Goal: Task Accomplishment & Management: Use online tool/utility

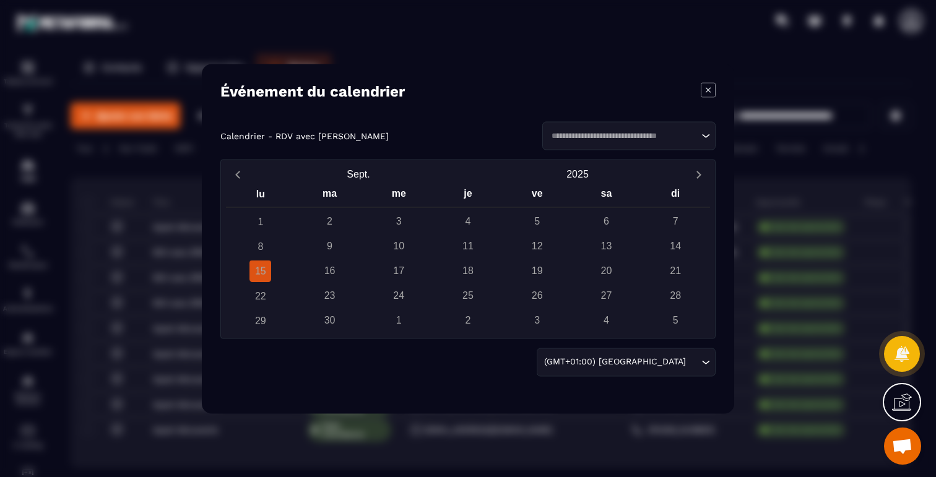
scroll to position [1587, 0]
click at [710, 85] on icon "Modal window" at bounding box center [708, 89] width 15 height 15
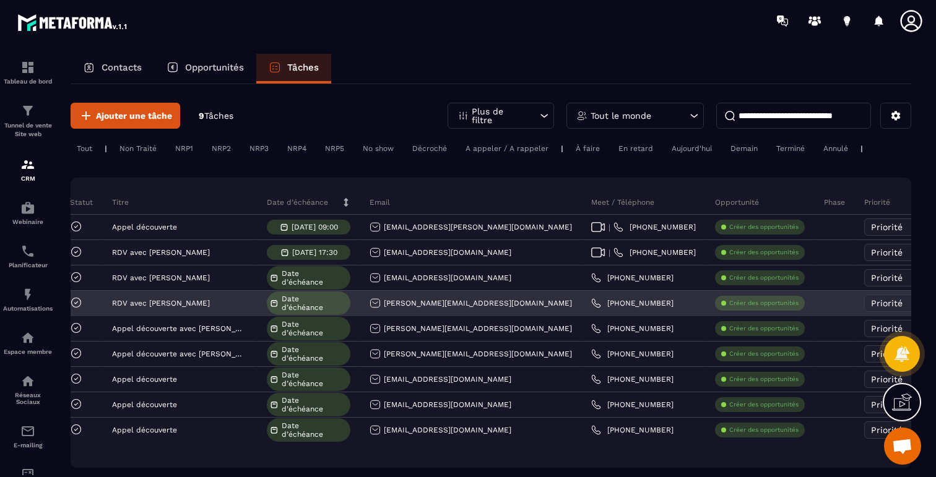
scroll to position [0, 0]
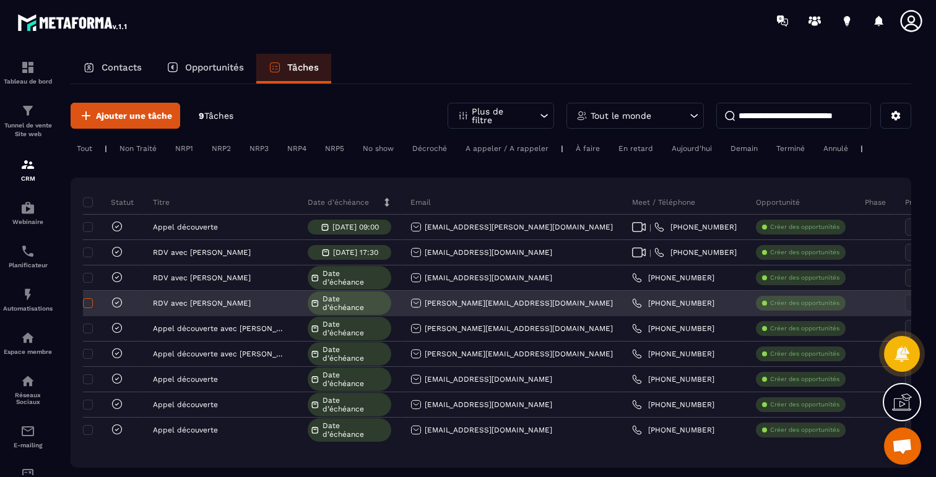
click at [89, 304] on span at bounding box center [88, 303] width 10 height 10
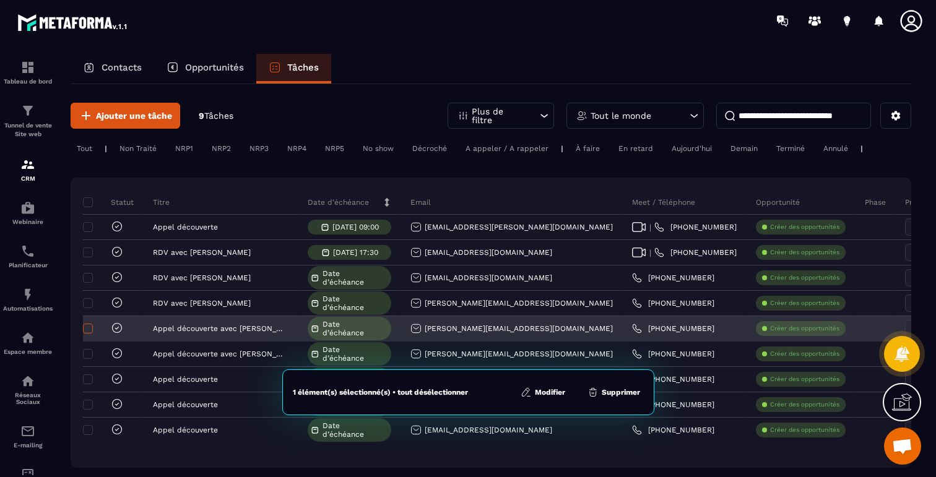
click at [89, 333] on span at bounding box center [88, 329] width 10 height 10
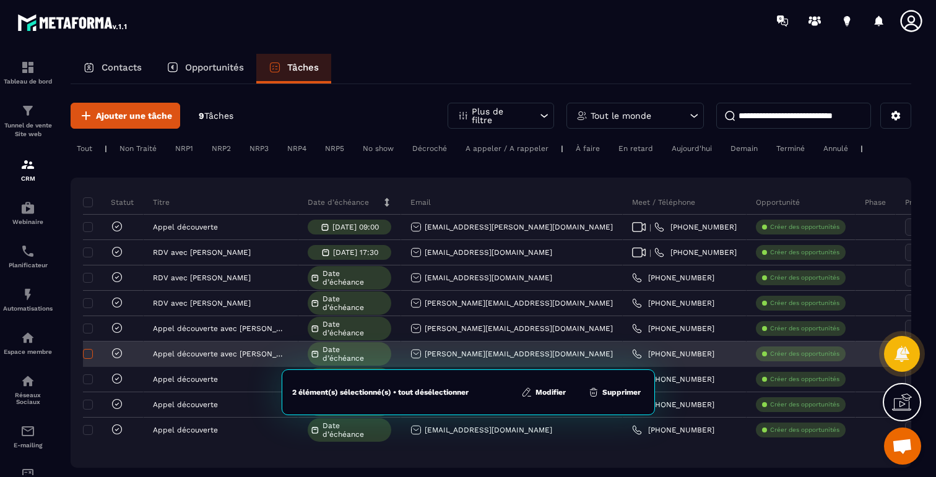
click at [92, 349] on span at bounding box center [88, 354] width 10 height 10
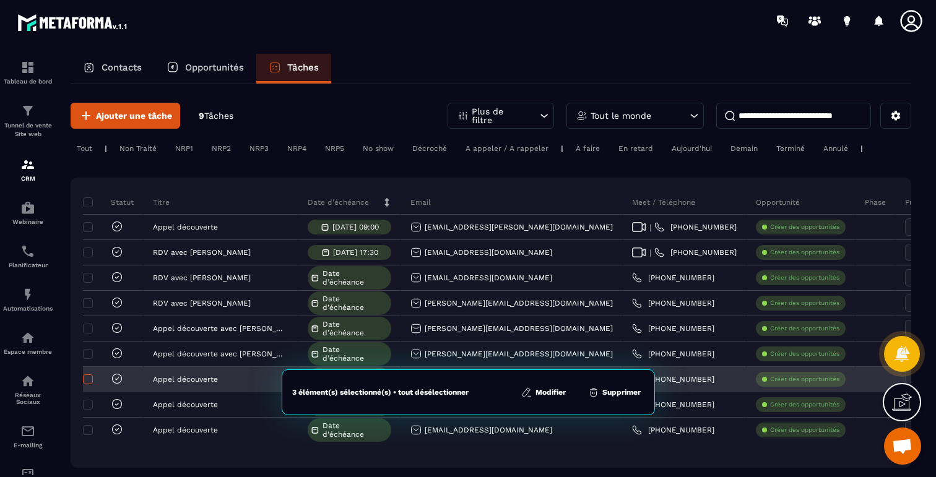
click at [87, 375] on span at bounding box center [88, 380] width 10 height 10
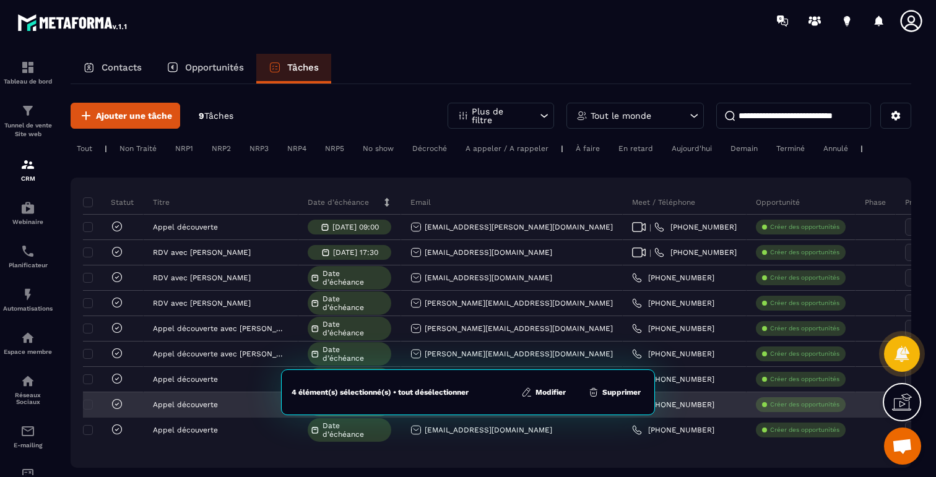
click at [89, 414] on div at bounding box center [113, 405] width 61 height 25
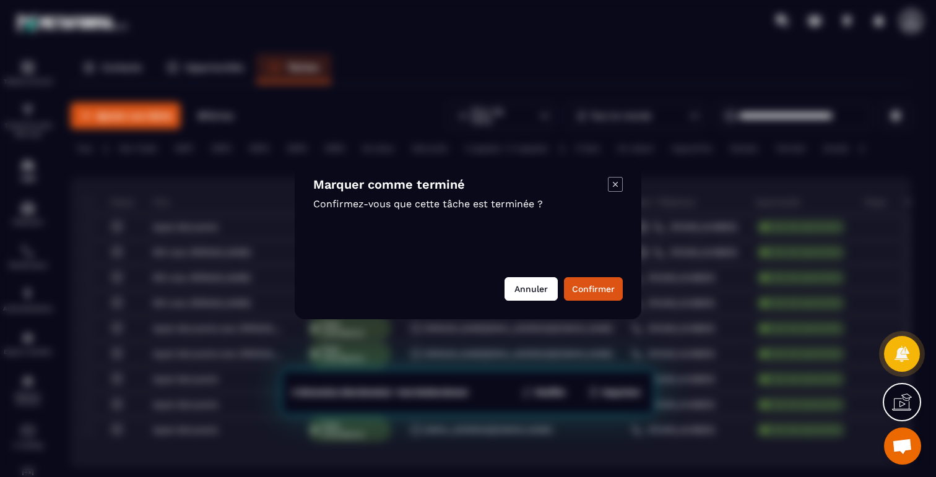
click at [529, 297] on button "Annuler" at bounding box center [531, 289] width 53 height 24
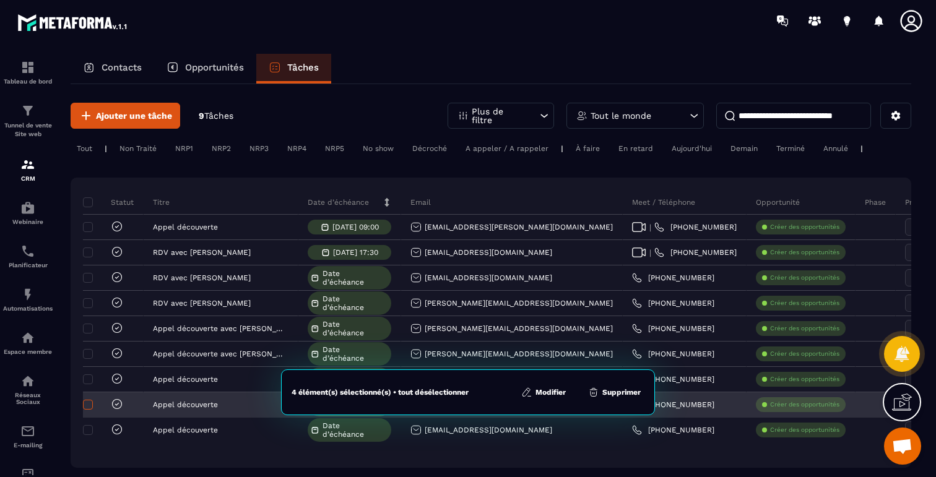
click at [89, 404] on span at bounding box center [88, 405] width 10 height 10
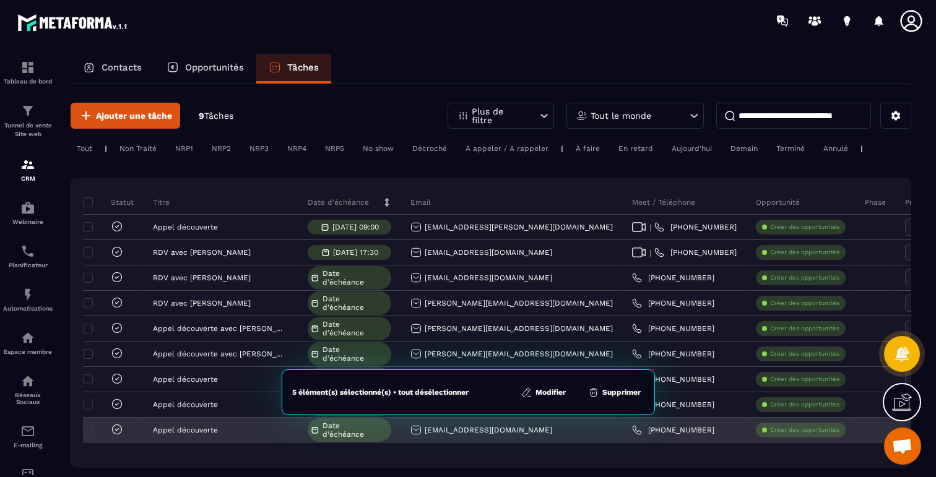
click at [88, 424] on div at bounding box center [104, 431] width 37 height 14
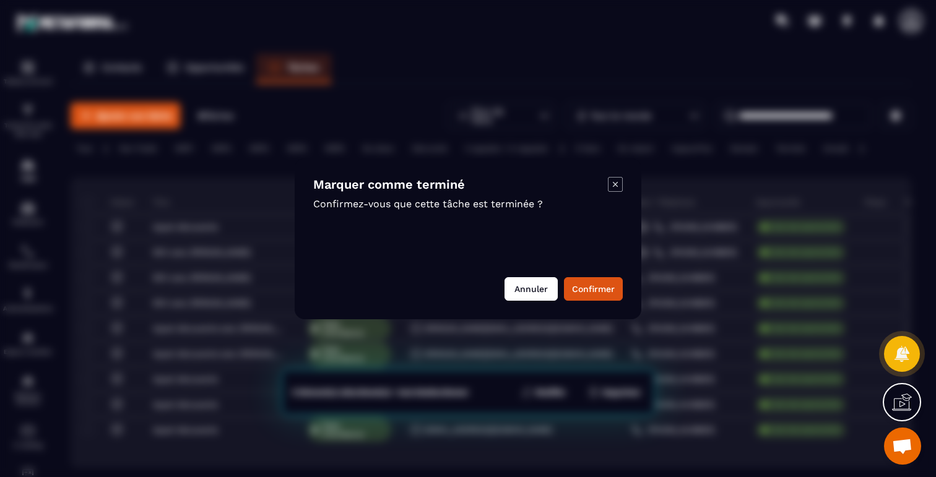
click at [534, 289] on button "Annuler" at bounding box center [531, 289] width 53 height 24
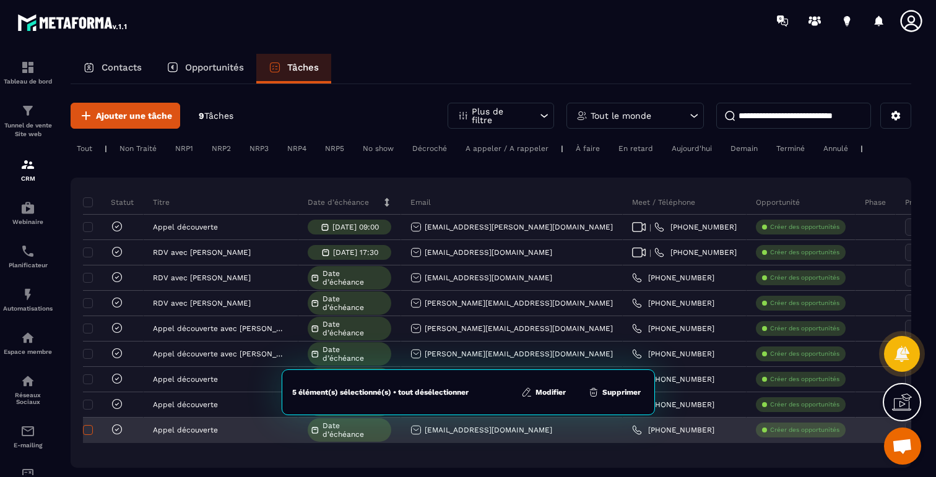
click at [88, 433] on span at bounding box center [88, 430] width 10 height 10
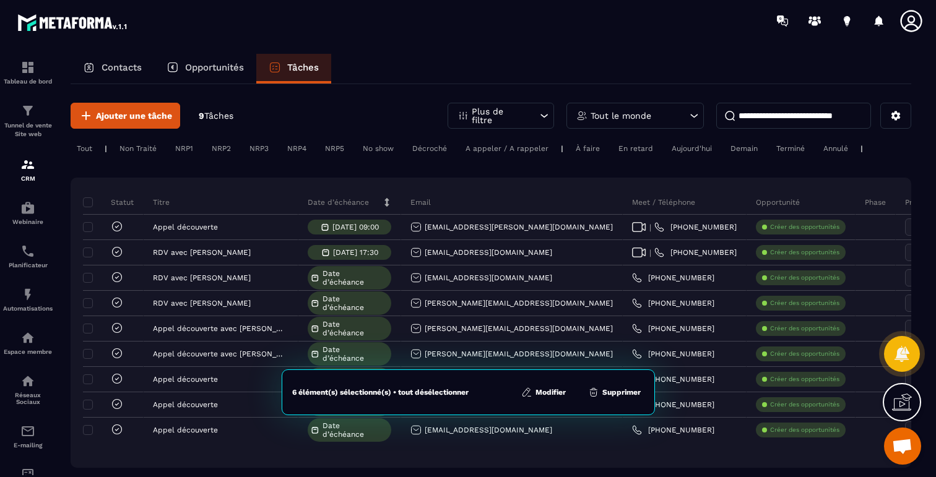
click at [612, 393] on button "Supprimer" at bounding box center [615, 392] width 60 height 12
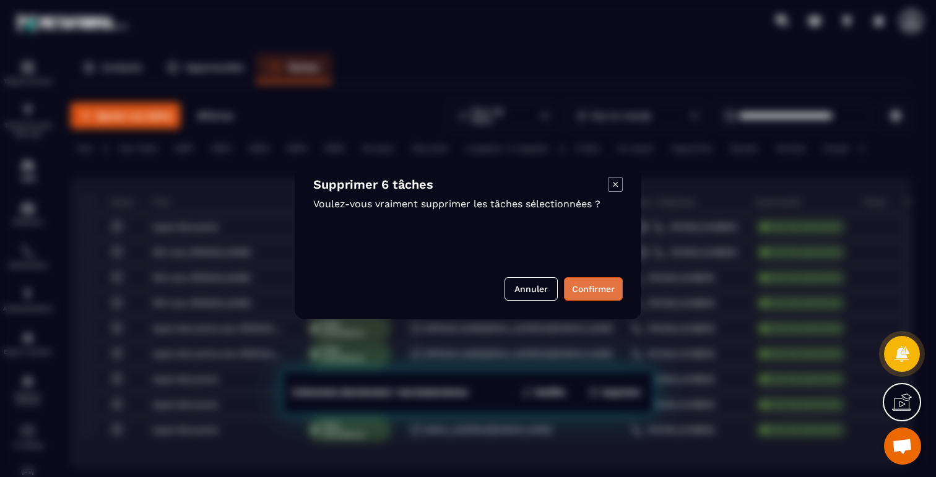
click at [579, 289] on button "Confirmer" at bounding box center [593, 289] width 59 height 24
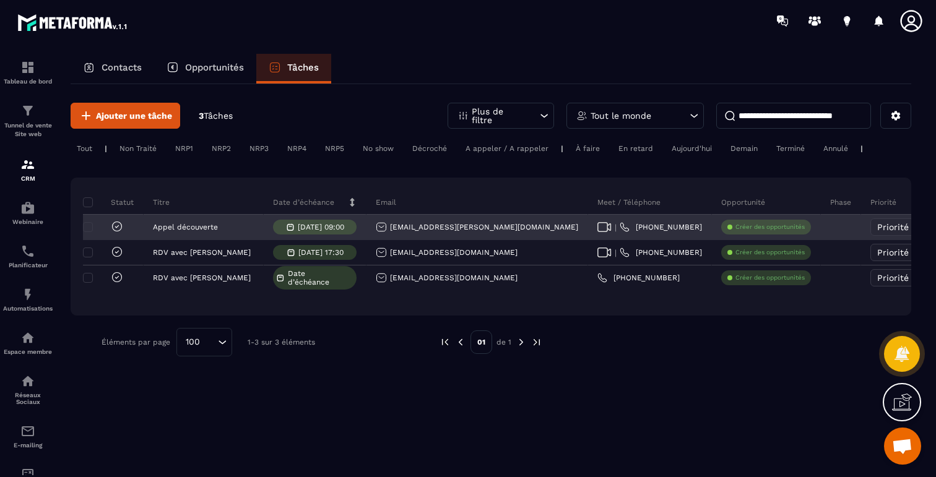
click at [598, 227] on icon at bounding box center [605, 227] width 14 height 10
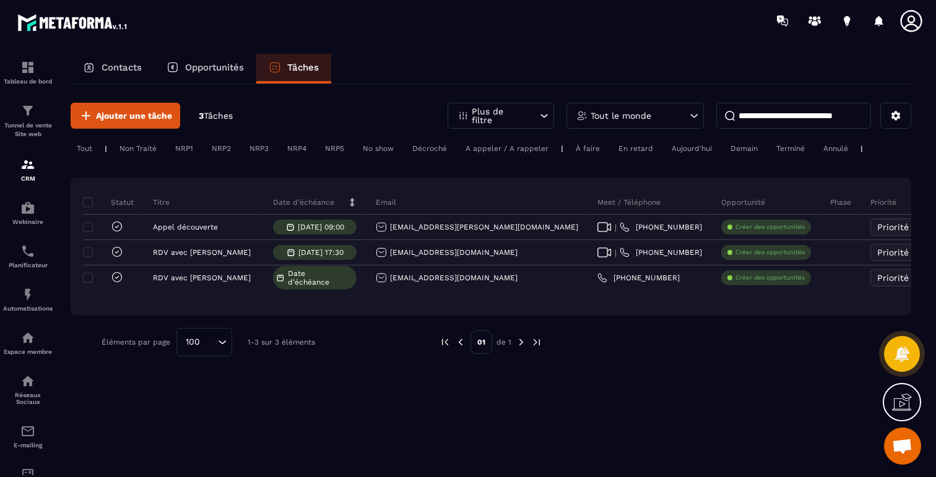
click at [420, 365] on div "Ajouter une tâche 3 Tâches Plus de filtre Tout le monde Tout | Non Traité NRP1 …" at bounding box center [491, 229] width 841 height 291
click at [189, 58] on div "Opportunités" at bounding box center [205, 69] width 102 height 30
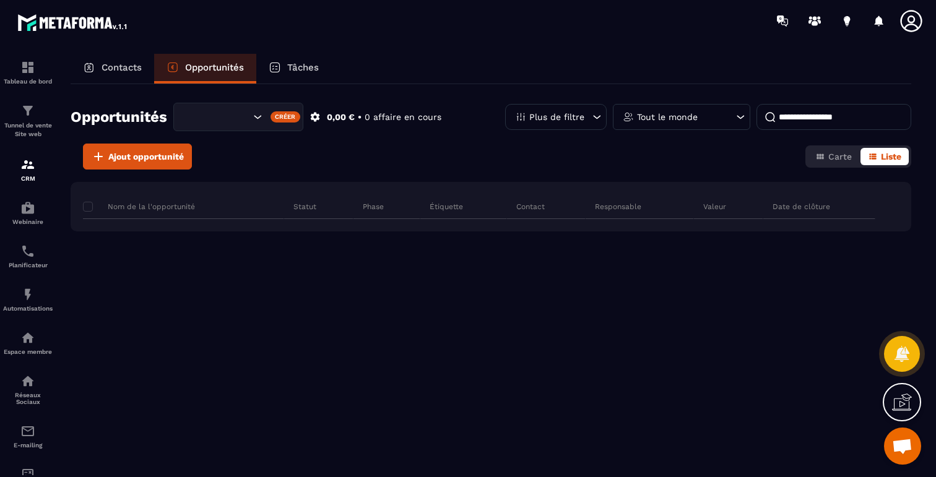
click at [131, 70] on p "Contacts" at bounding box center [122, 67] width 40 height 11
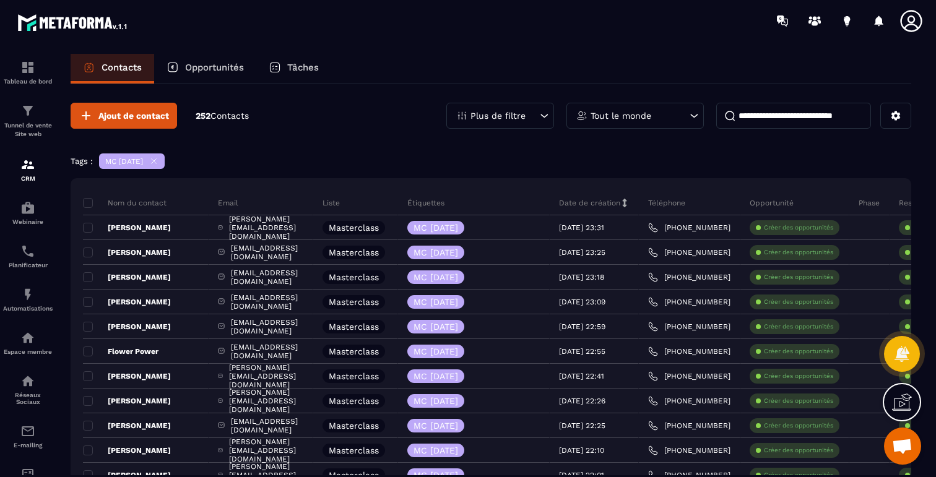
click at [159, 163] on icon at bounding box center [153, 161] width 9 height 9
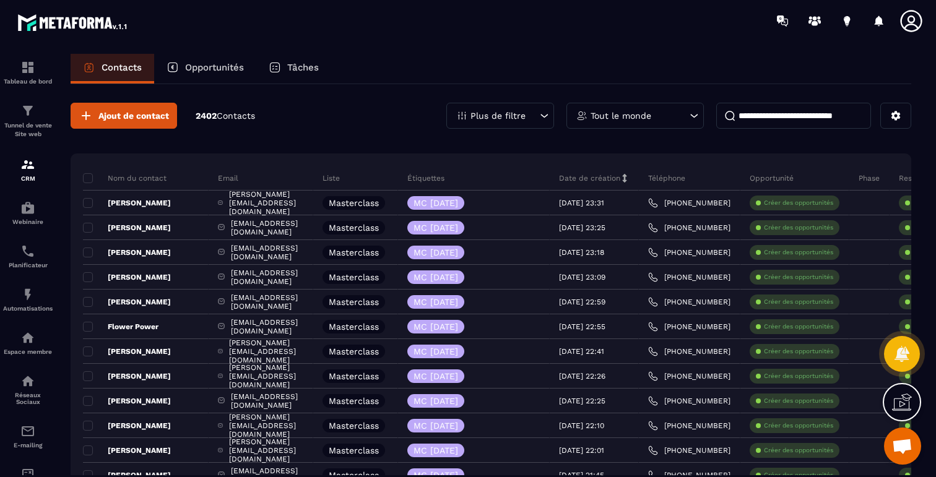
click at [503, 105] on div "Plus de filtre" at bounding box center [501, 116] width 108 height 26
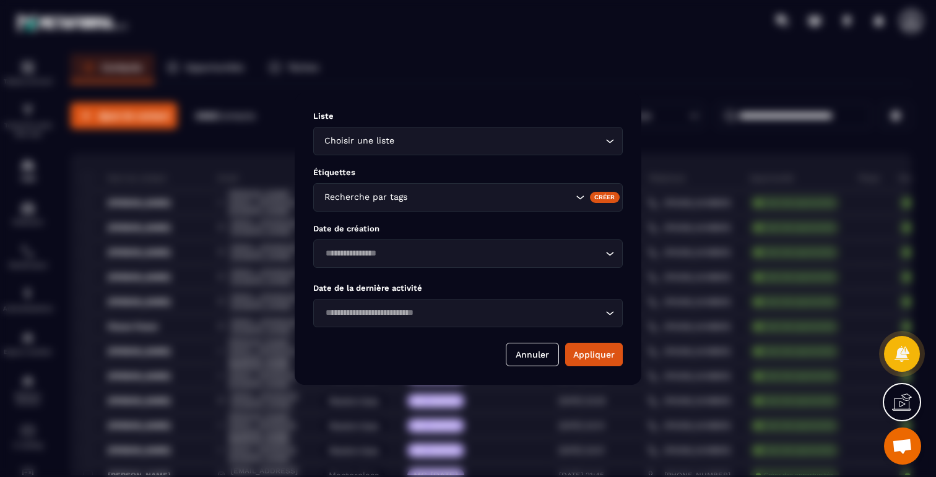
click at [534, 329] on div "Liste Choisir une liste Loading... Étiquettes Recherche par tags Créer Date de …" at bounding box center [468, 239] width 347 height 292
click at [518, 300] on div "Loading..." at bounding box center [468, 313] width 310 height 28
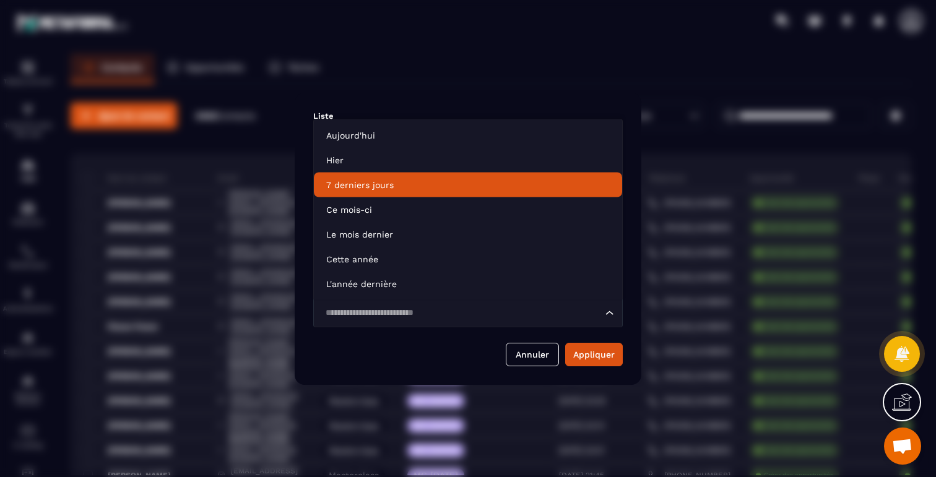
click at [331, 188] on p "7 derniers jours" at bounding box center [468, 185] width 284 height 12
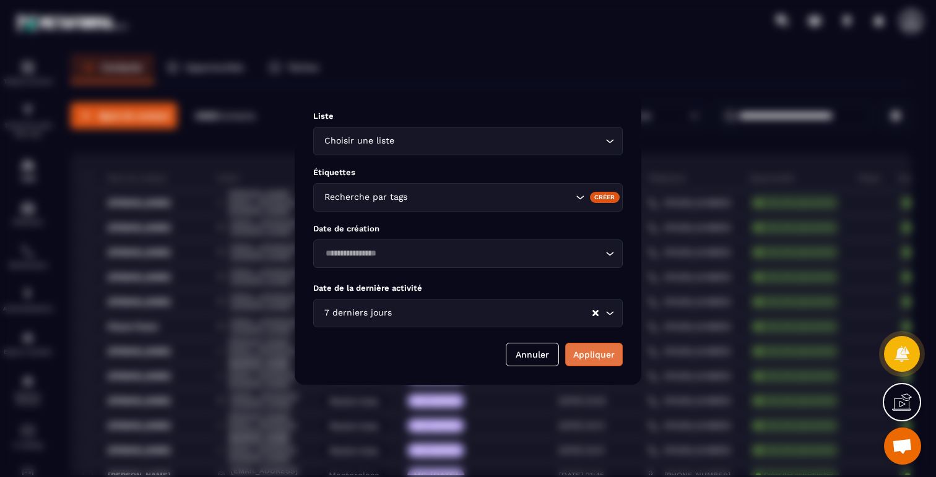
click at [595, 349] on button "Appliquer" at bounding box center [594, 355] width 58 height 24
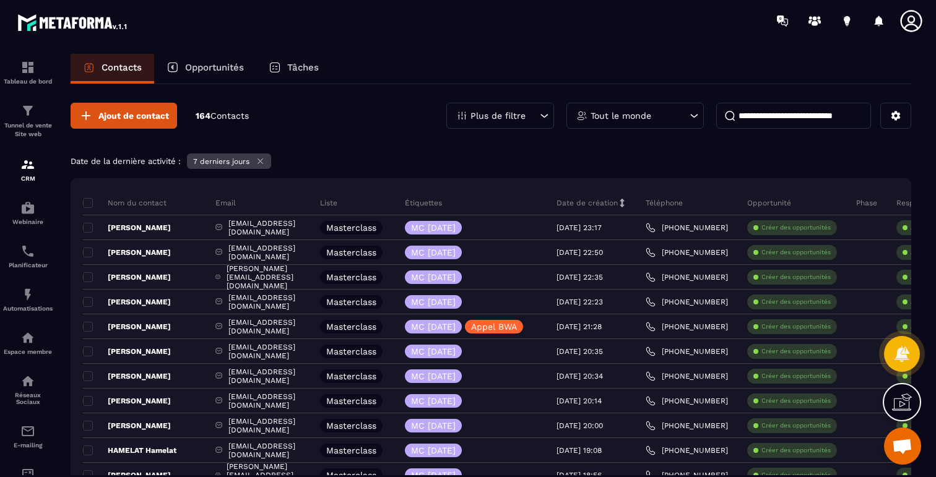
click at [263, 163] on icon at bounding box center [260, 161] width 5 height 5
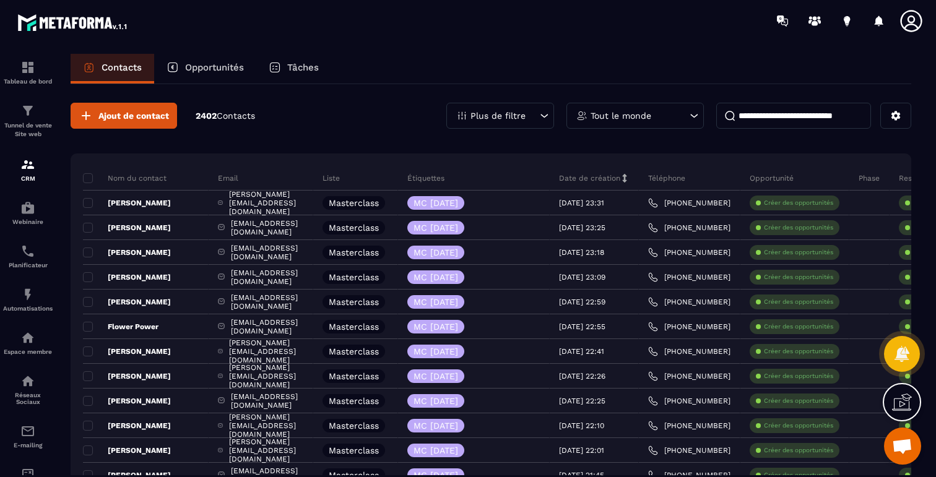
click at [494, 114] on p "Plus de filtre" at bounding box center [498, 115] width 55 height 9
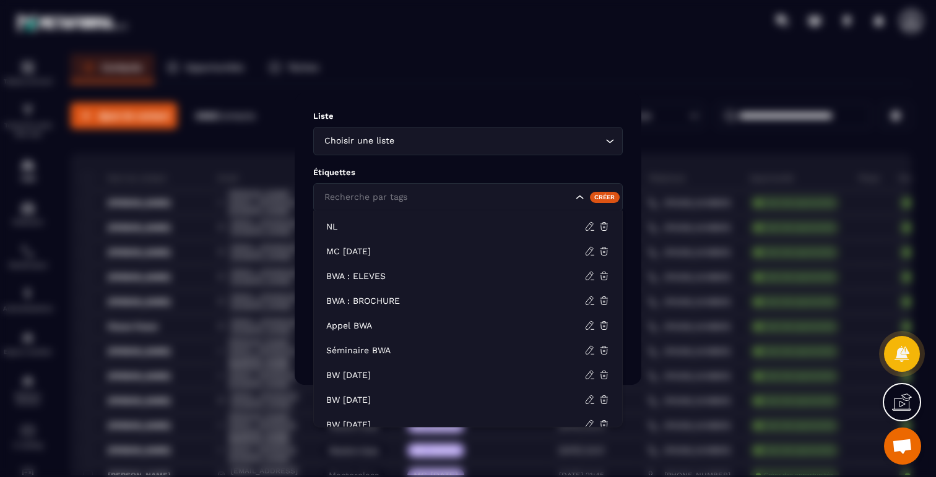
click at [479, 199] on input "Search for option" at bounding box center [446, 198] width 251 height 14
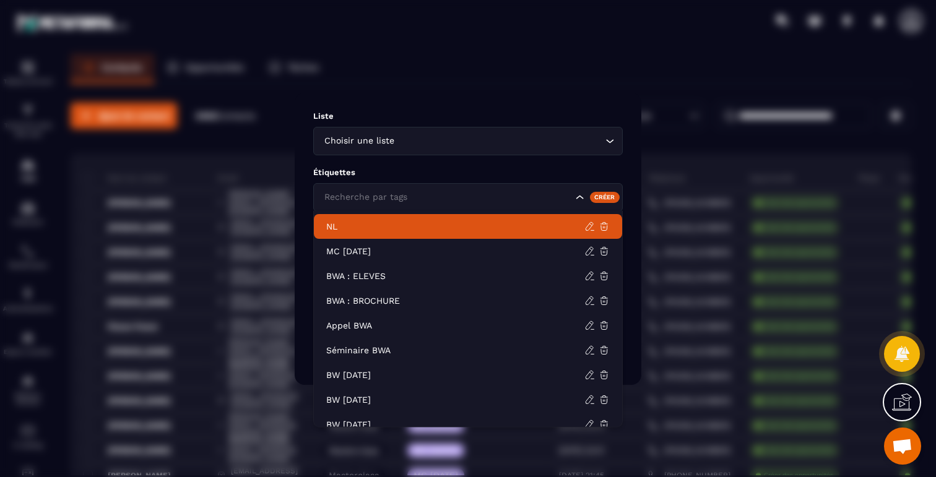
click at [413, 227] on p "NL" at bounding box center [455, 226] width 258 height 12
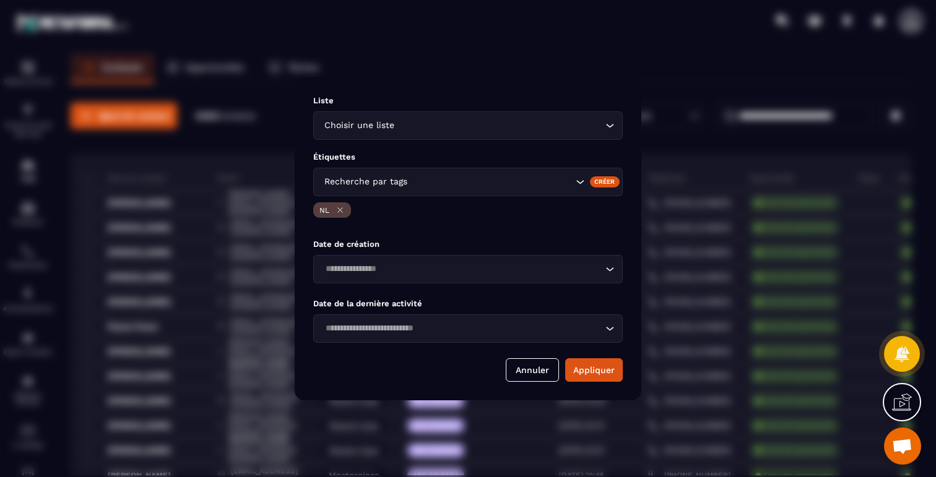
click at [453, 329] on input "Search for option" at bounding box center [461, 329] width 281 height 14
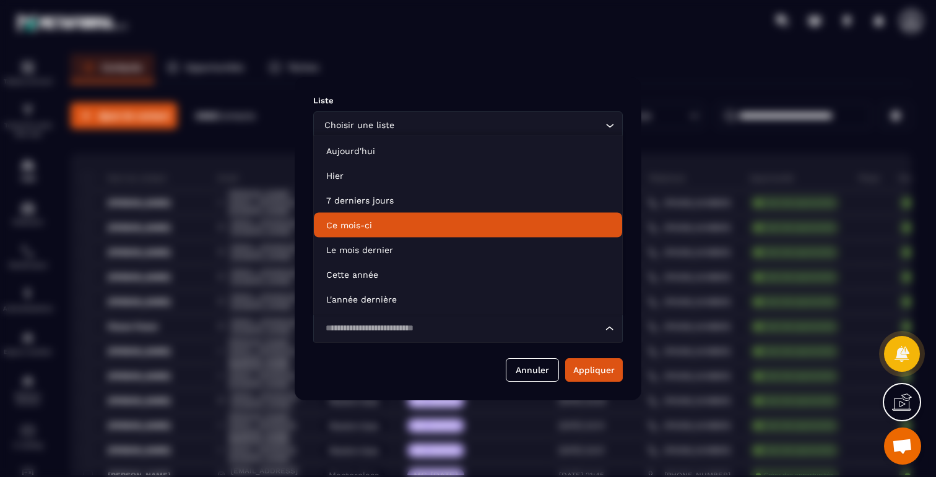
click at [364, 232] on li "Ce mois-ci" at bounding box center [468, 225] width 308 height 25
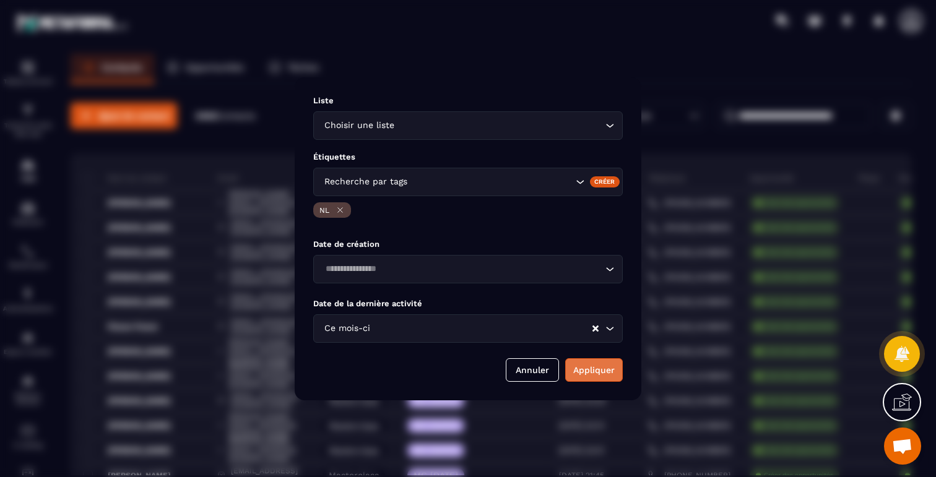
click at [597, 372] on button "Appliquer" at bounding box center [594, 371] width 58 height 24
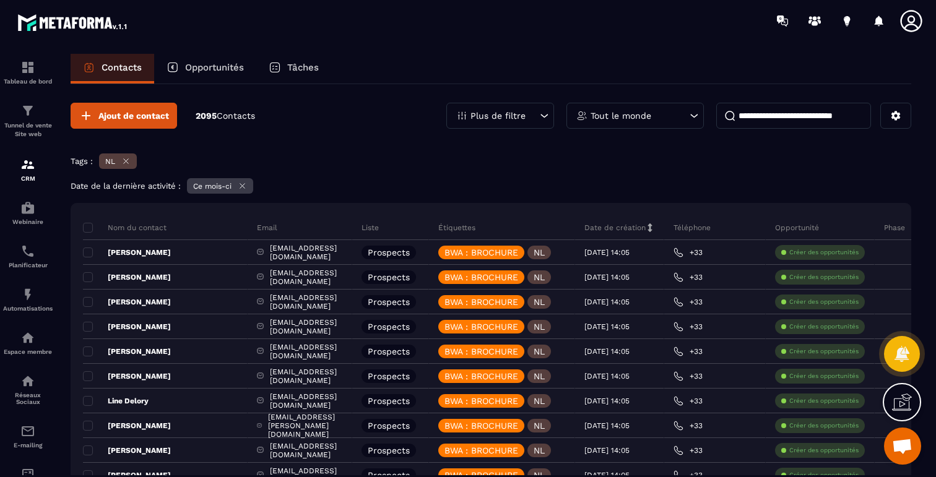
click at [247, 185] on icon at bounding box center [242, 185] width 9 height 9
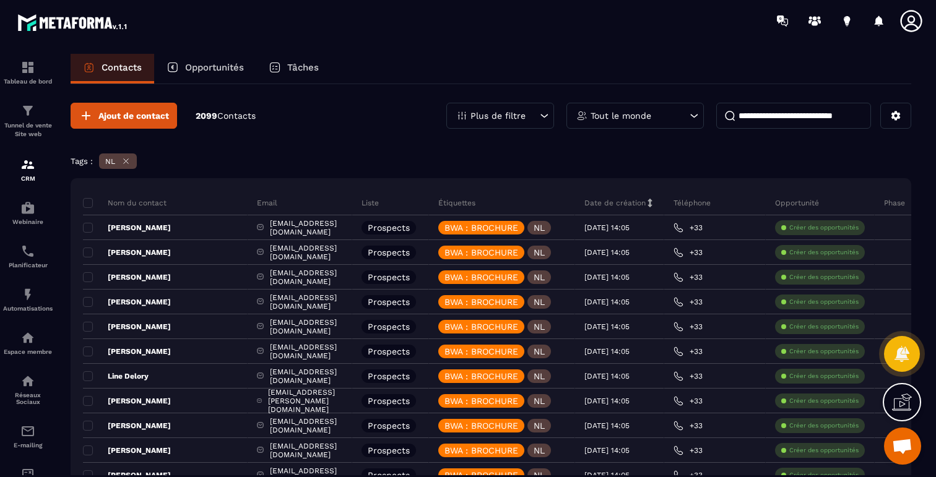
click at [126, 161] on icon at bounding box center [125, 161] width 9 height 9
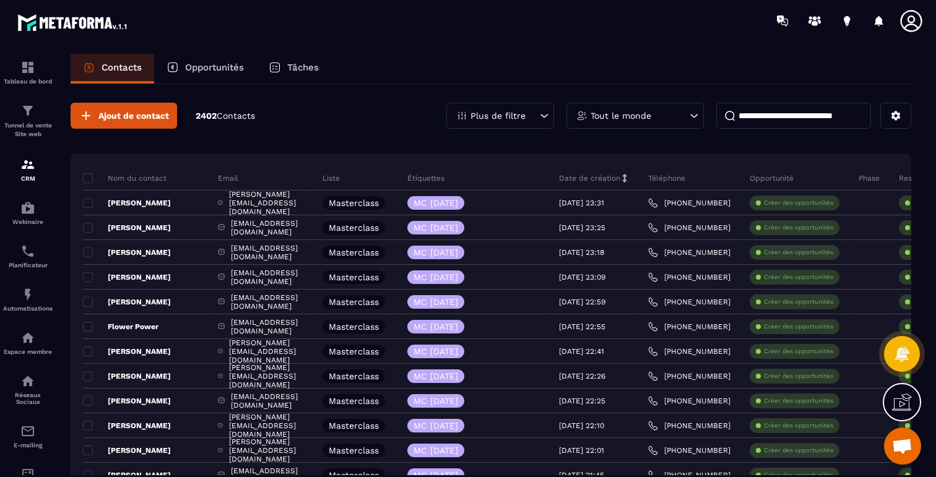
click at [633, 119] on p "Tout le monde" at bounding box center [621, 115] width 61 height 9
click at [892, 118] on icon at bounding box center [896, 115] width 11 height 11
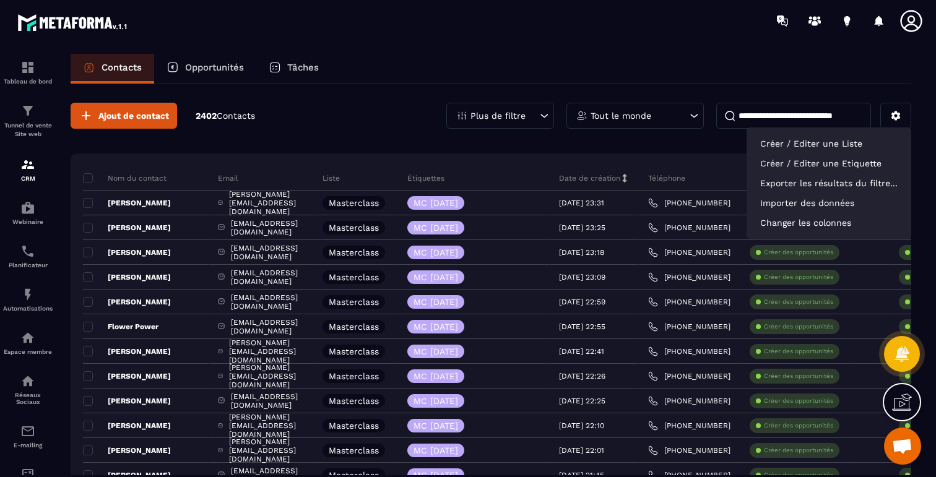
click at [502, 124] on div "Plus de filtre" at bounding box center [501, 116] width 108 height 26
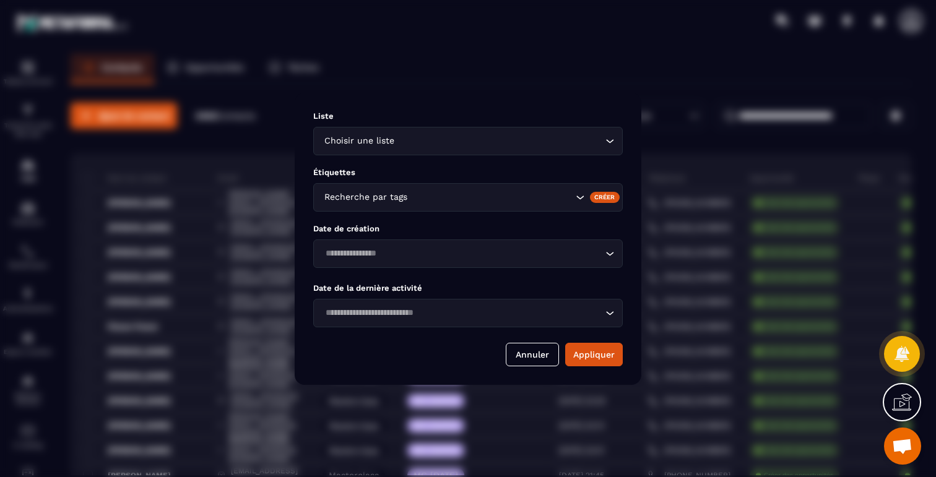
click at [460, 74] on div "Modal window" at bounding box center [468, 238] width 936 height 477
click at [524, 348] on button "Annuler" at bounding box center [532, 355] width 53 height 24
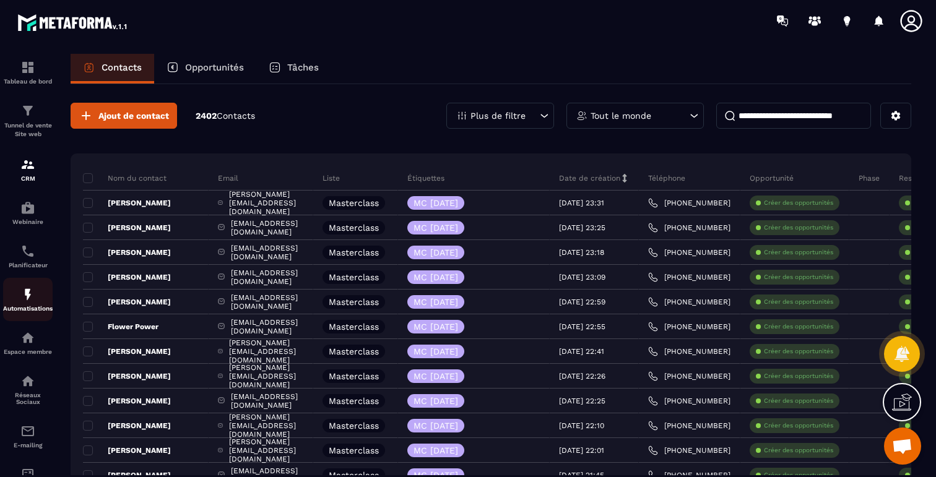
click at [37, 300] on div "Automatisations" at bounding box center [28, 299] width 50 height 25
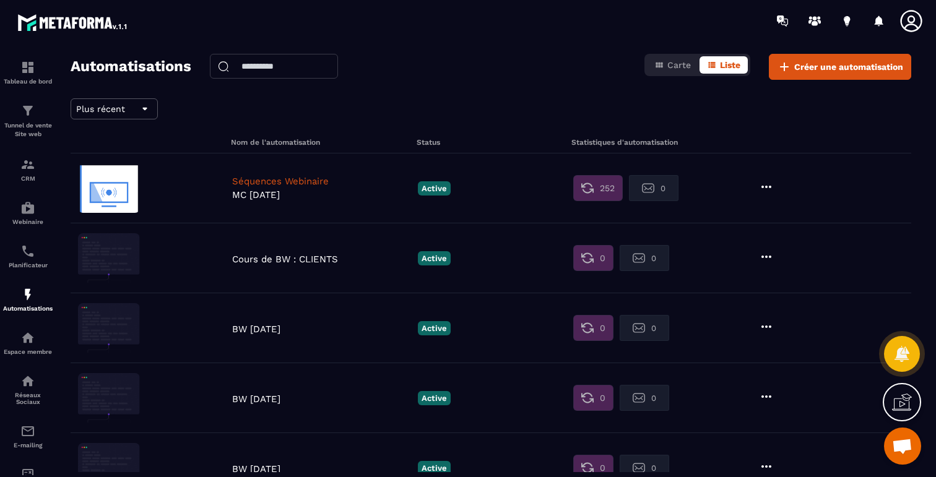
click at [295, 178] on p "Séquences Webinaire" at bounding box center [322, 181] width 180 height 11
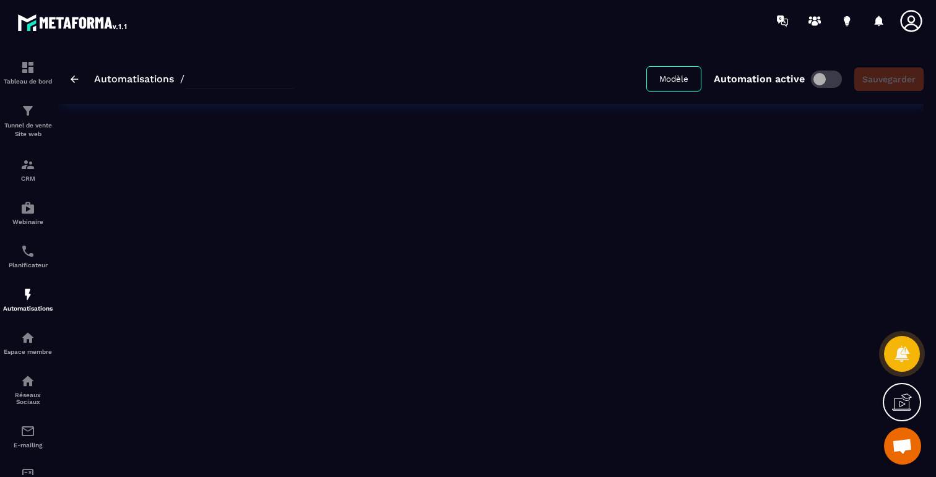
type input "**********"
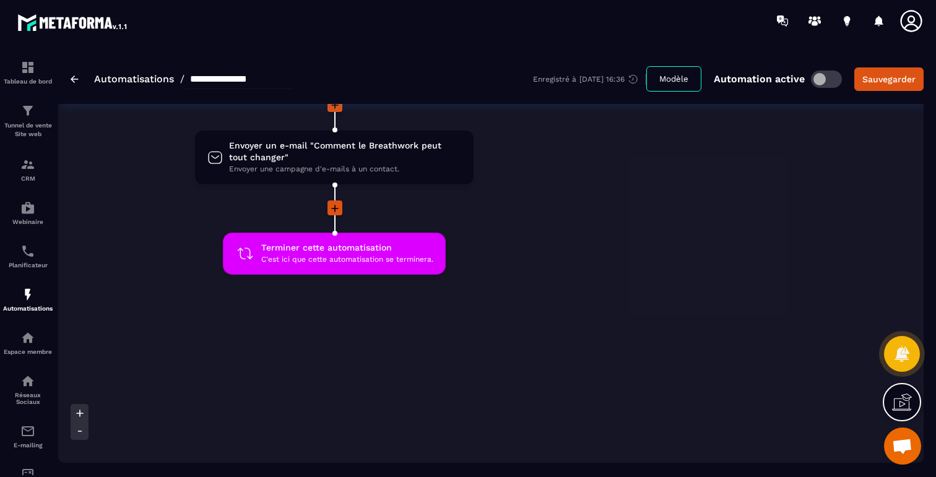
scroll to position [1917, 0]
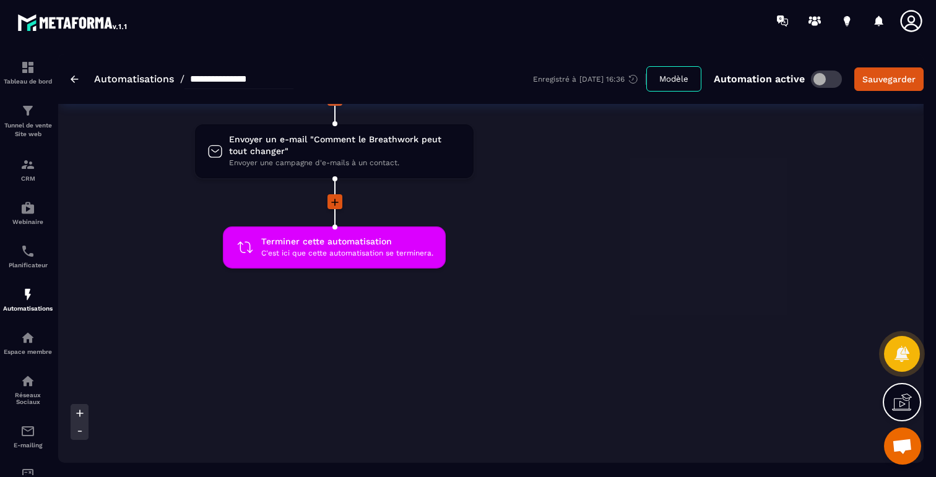
click at [335, 199] on icon at bounding box center [334, 202] width 7 height 7
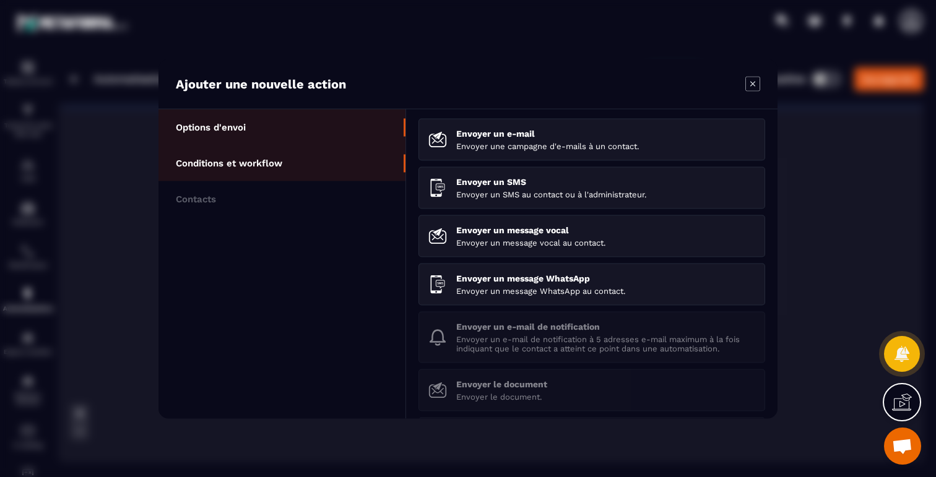
click at [329, 170] on li "Conditions et workflow" at bounding box center [282, 163] width 247 height 36
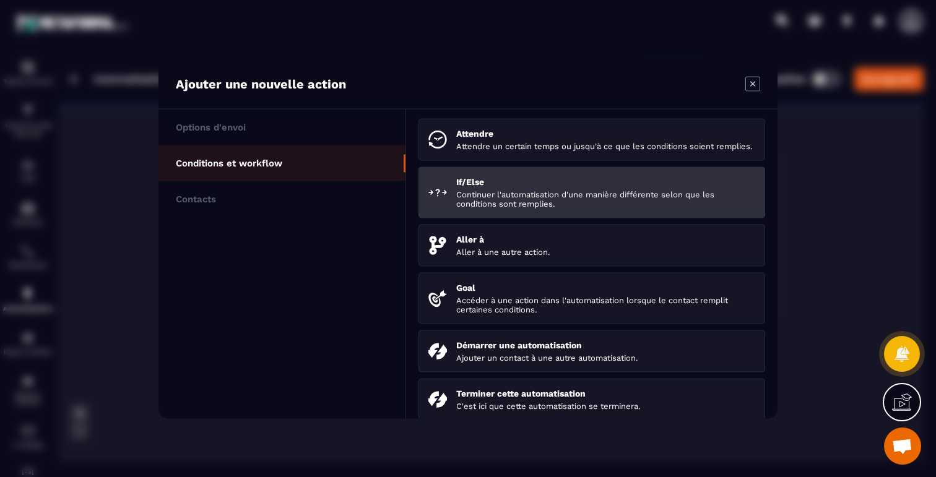
click at [466, 208] on p "Continuer l'automatisation d'une manière différente selon que les conditions so…" at bounding box center [605, 198] width 299 height 19
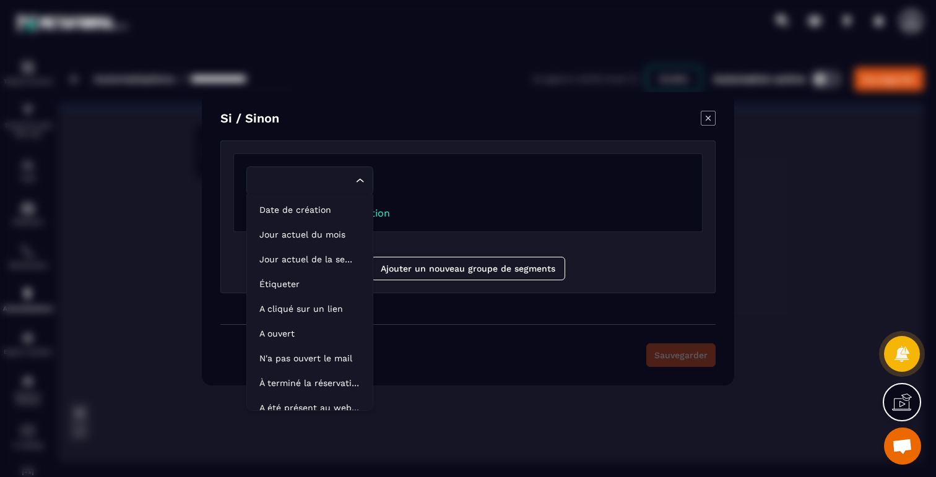
click at [364, 191] on div "Loading..." at bounding box center [309, 181] width 127 height 28
click at [310, 306] on p "A cliqué sur un lien" at bounding box center [309, 309] width 101 height 12
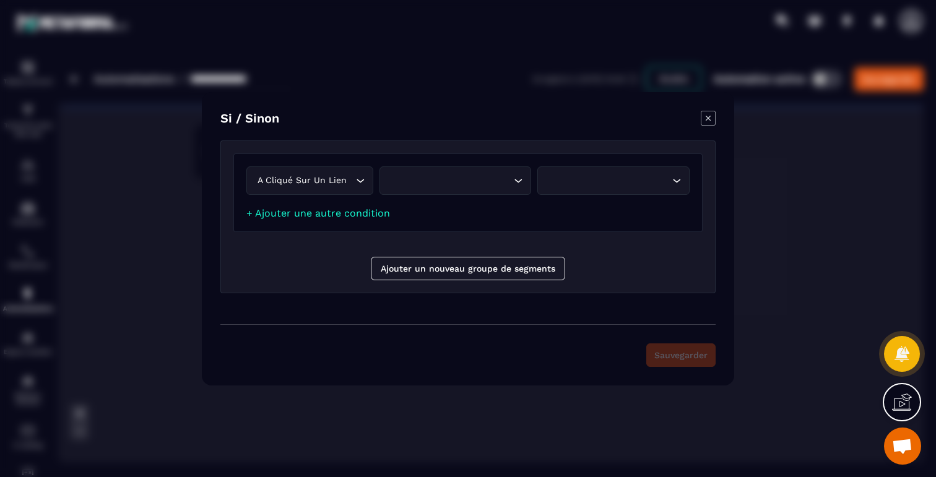
click at [479, 173] on div "Loading..." at bounding box center [456, 181] width 152 height 28
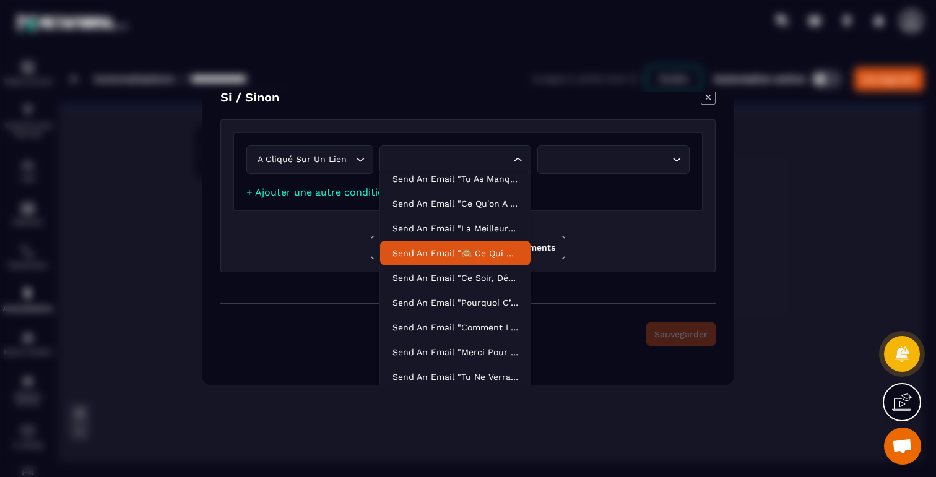
scroll to position [26, 0]
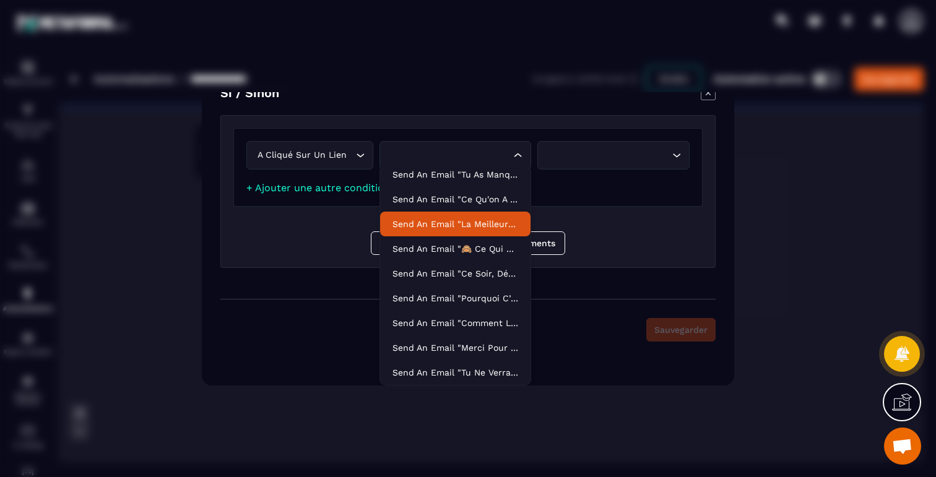
click at [461, 228] on p "Send an email "La meilleure façon de savoir si c'est fait pour toi"" at bounding box center [456, 224] width 126 height 12
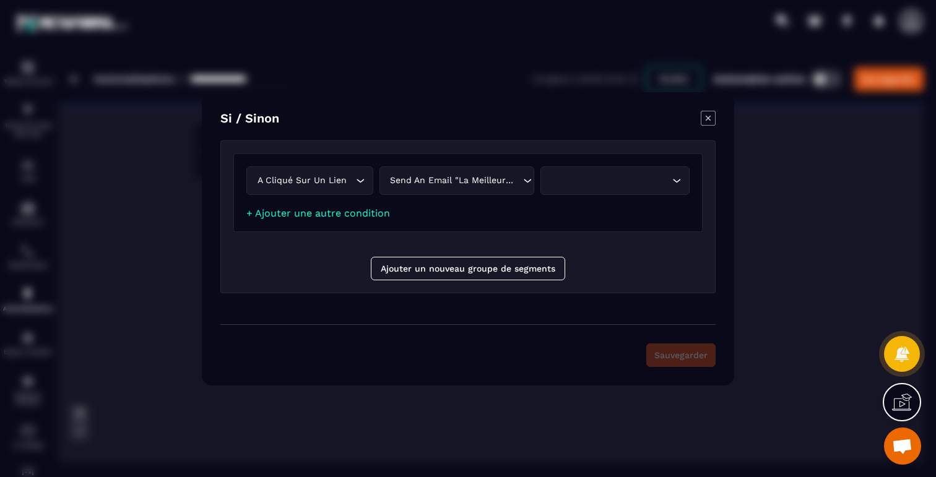
scroll to position [0, 0]
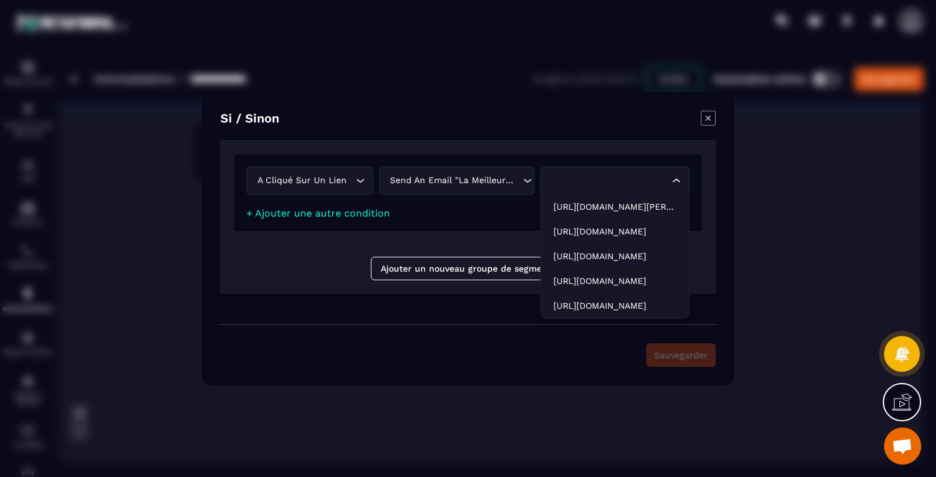
click at [580, 184] on div "Search for option" at bounding box center [608, 181] width 123 height 14
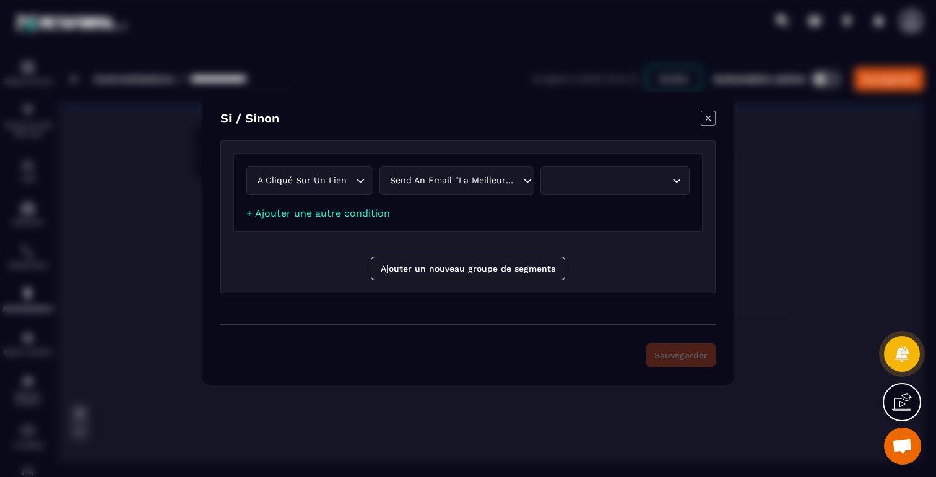
click at [707, 122] on icon "Modal window" at bounding box center [708, 118] width 15 height 15
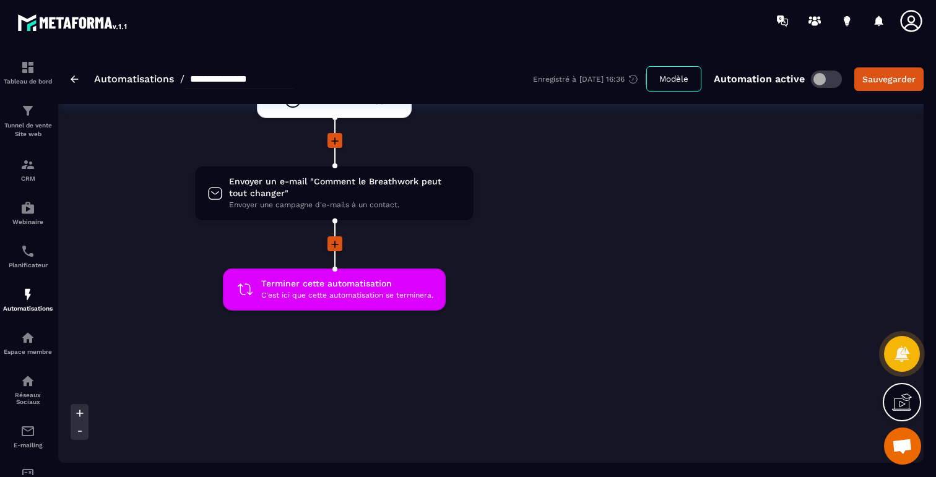
scroll to position [1875, 0]
click at [339, 239] on icon at bounding box center [335, 245] width 12 height 12
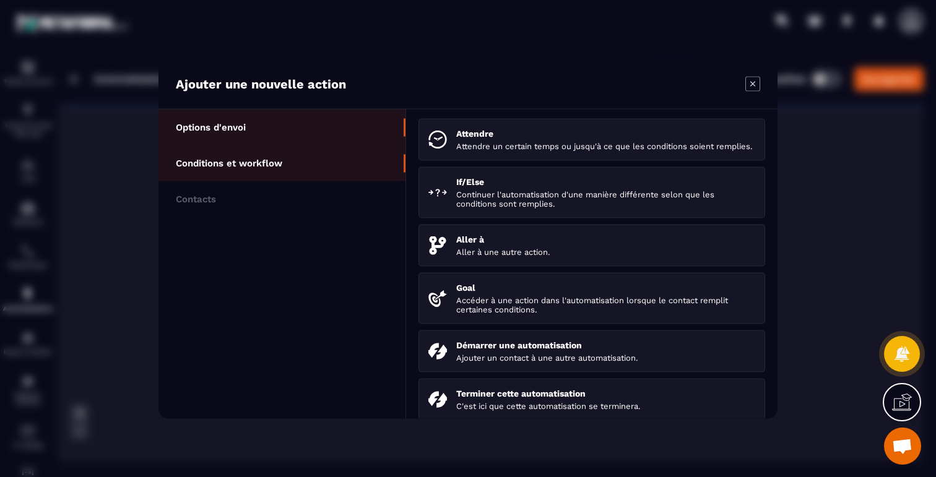
click at [190, 126] on p "Options d'envoi" at bounding box center [211, 126] width 70 height 11
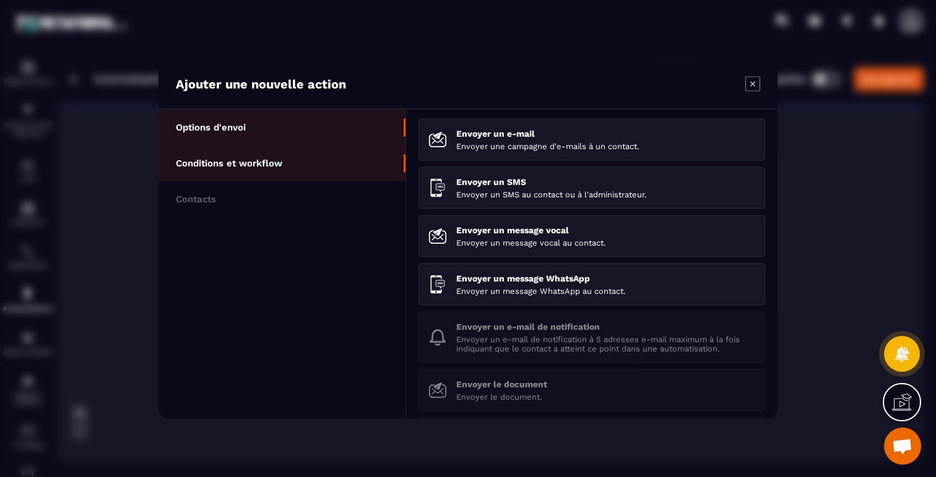
click at [261, 159] on p "Conditions et workflow" at bounding box center [229, 162] width 107 height 11
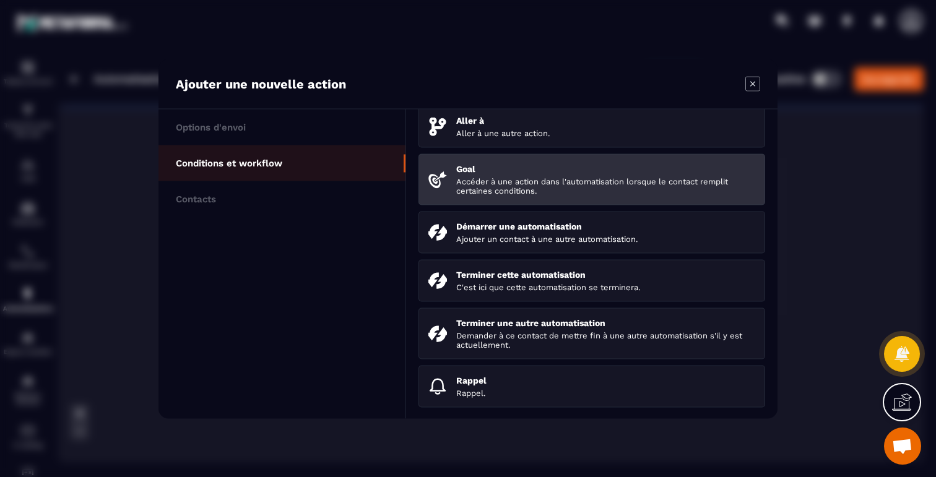
scroll to position [135, 0]
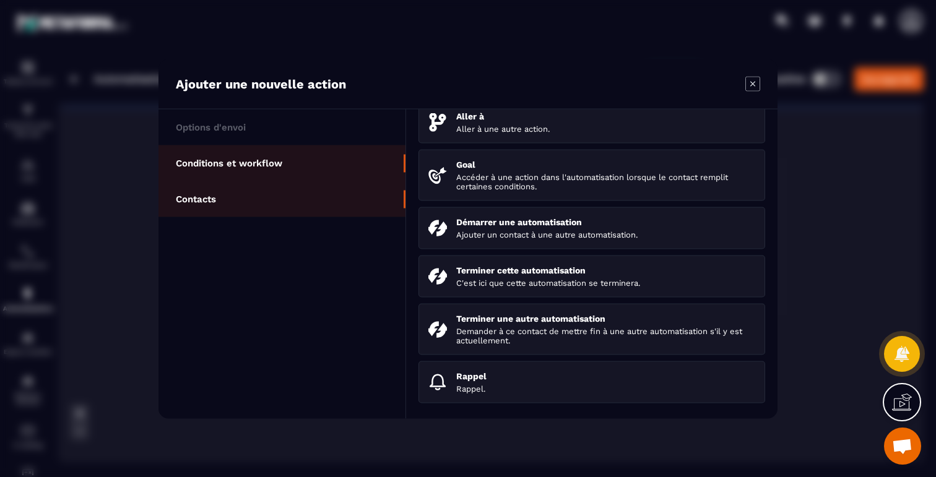
click at [246, 191] on li "Contacts" at bounding box center [282, 199] width 247 height 36
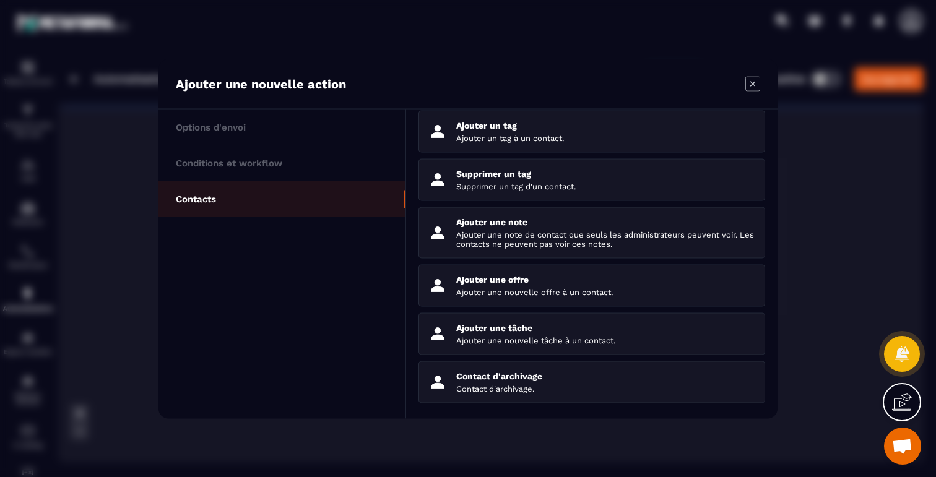
scroll to position [107, 0]
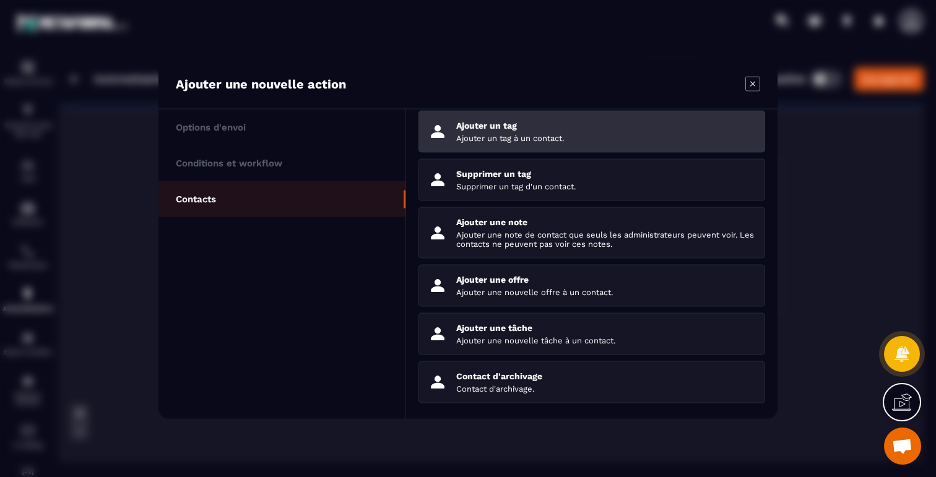
click at [496, 133] on p "Ajouter un tag à un contact." at bounding box center [605, 137] width 299 height 9
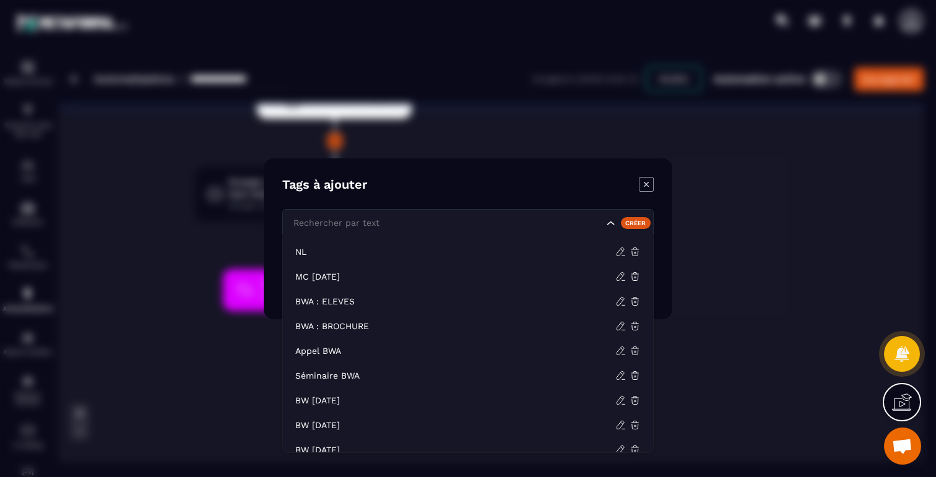
click at [609, 221] on icon "Search for option" at bounding box center [611, 223] width 12 height 12
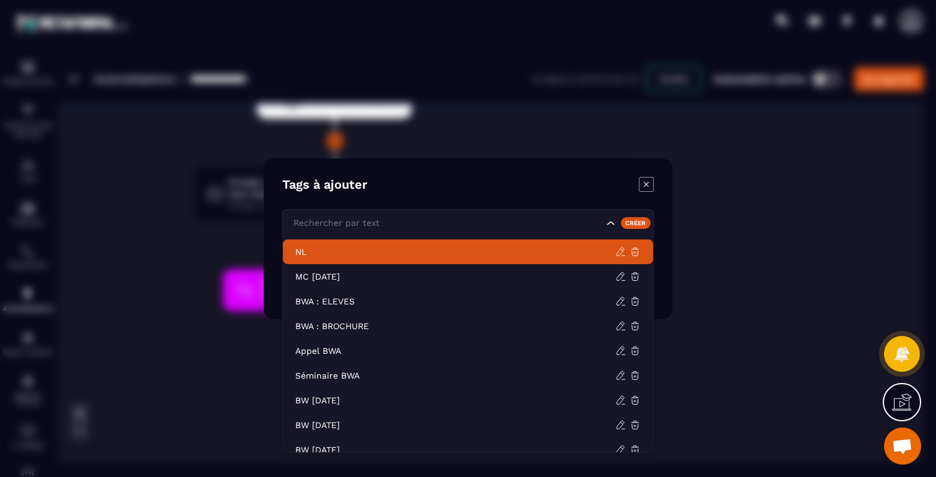
click at [472, 258] on p "NL" at bounding box center [455, 252] width 320 height 12
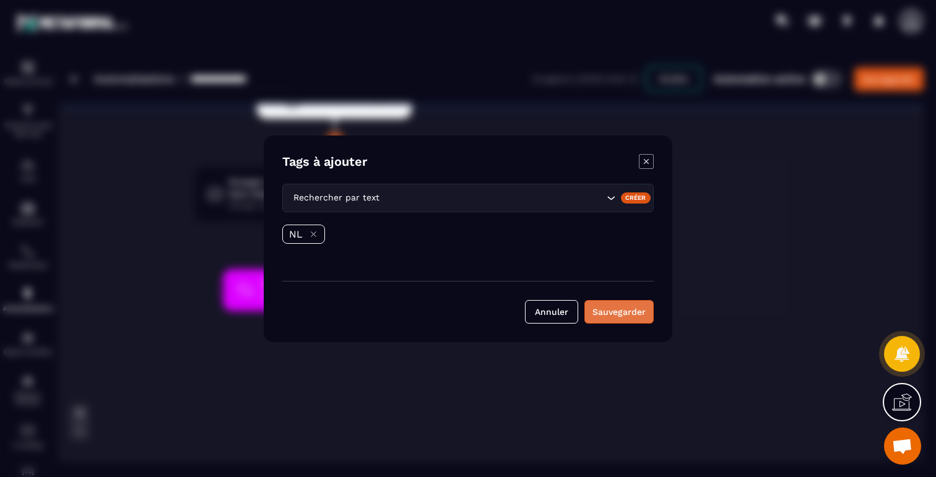
click at [629, 310] on button "Sauvegarder" at bounding box center [619, 312] width 69 height 24
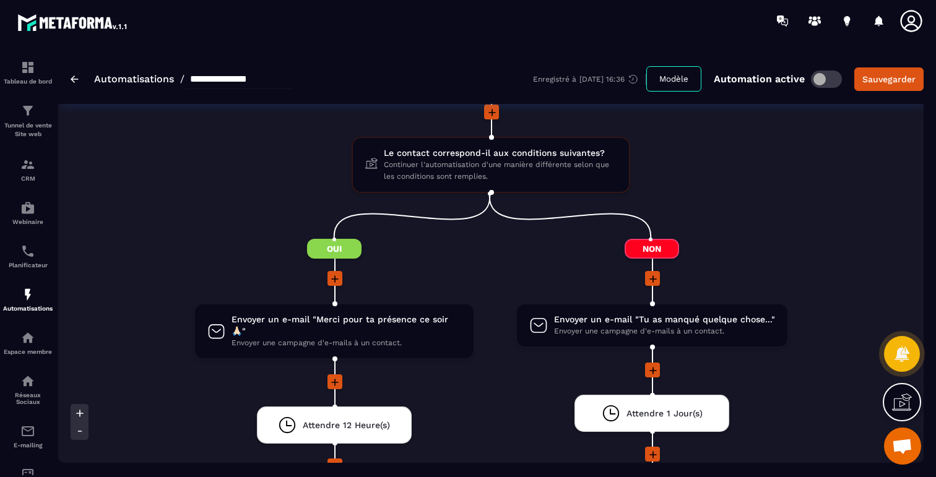
scroll to position [1170, 0]
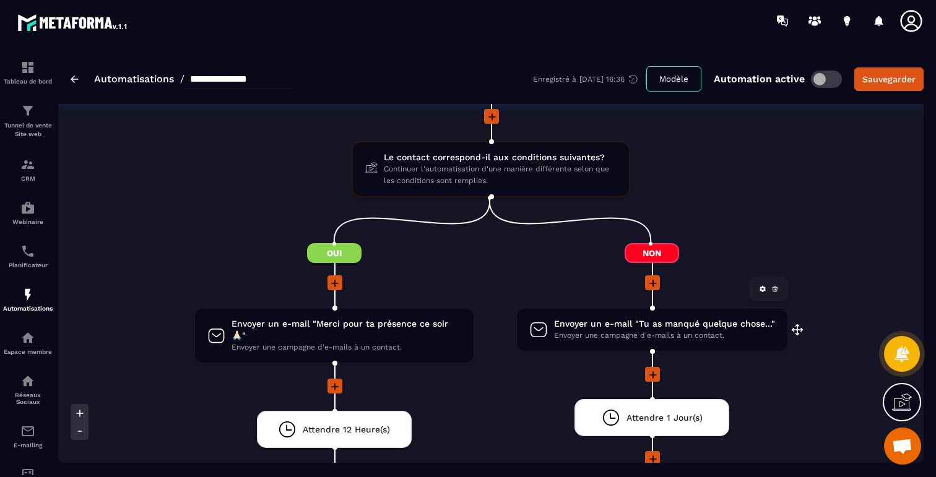
click at [686, 330] on span "Envoyer un e-mail "Tu as manqué quelque chose..."" at bounding box center [664, 324] width 221 height 12
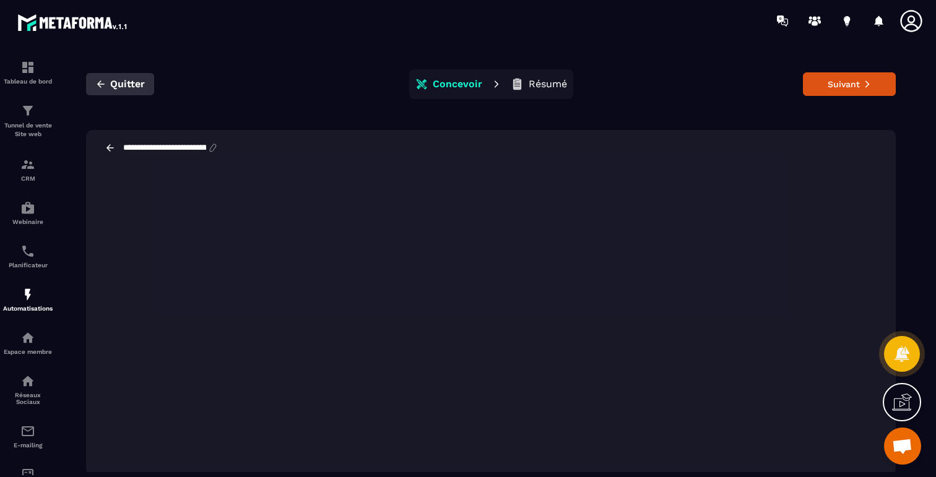
click at [101, 85] on icon "button" at bounding box center [100, 84] width 11 height 11
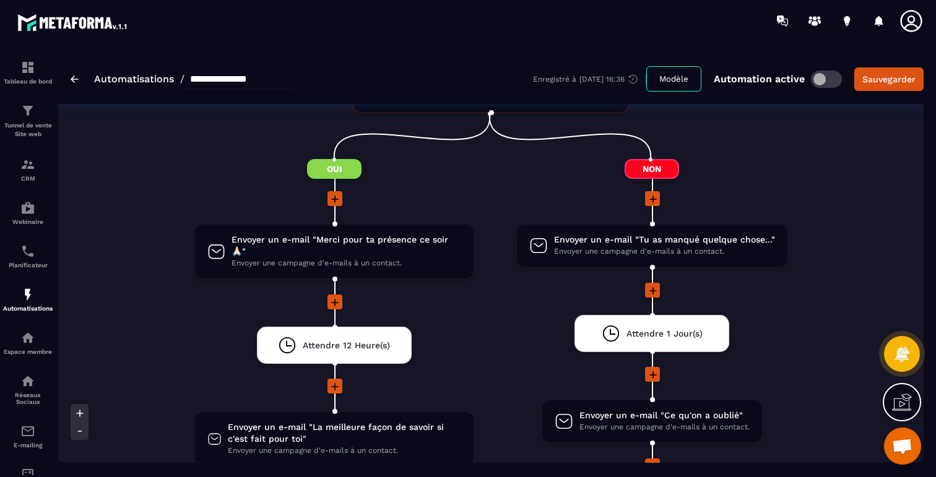
scroll to position [1340, 0]
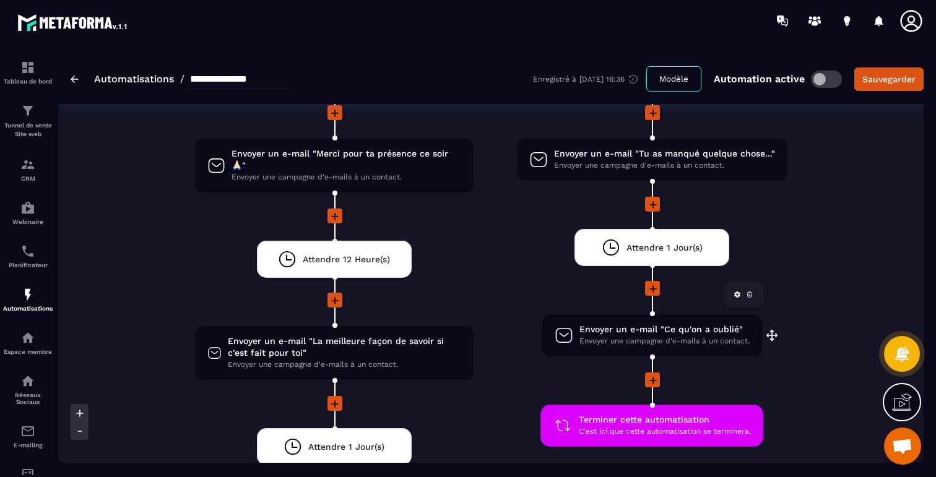
click at [658, 329] on span "Envoyer un e-mail "Ce qu'on a oublié"" at bounding box center [665, 330] width 170 height 12
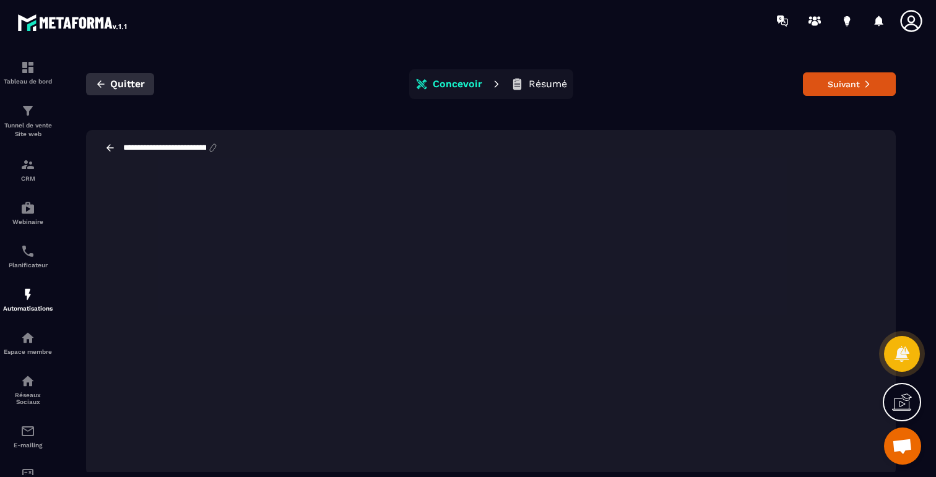
click at [129, 83] on span "Quitter" at bounding box center [127, 84] width 35 height 12
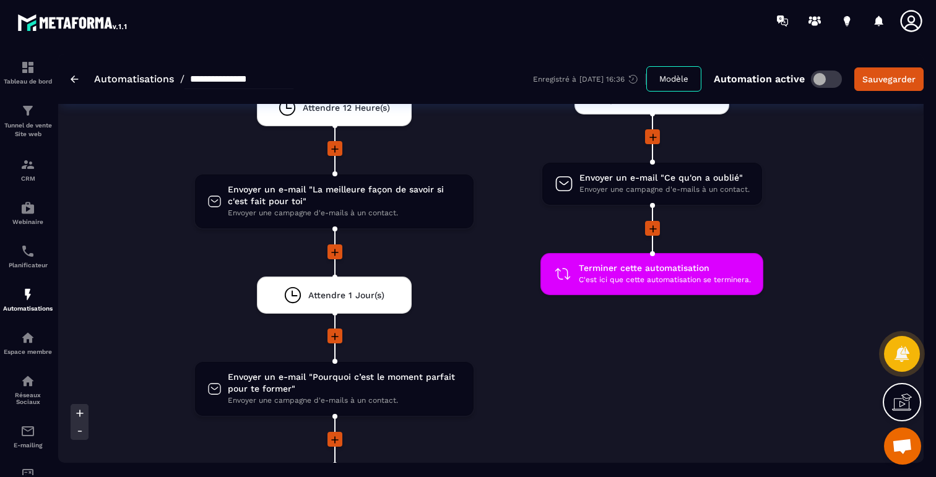
scroll to position [1530, 0]
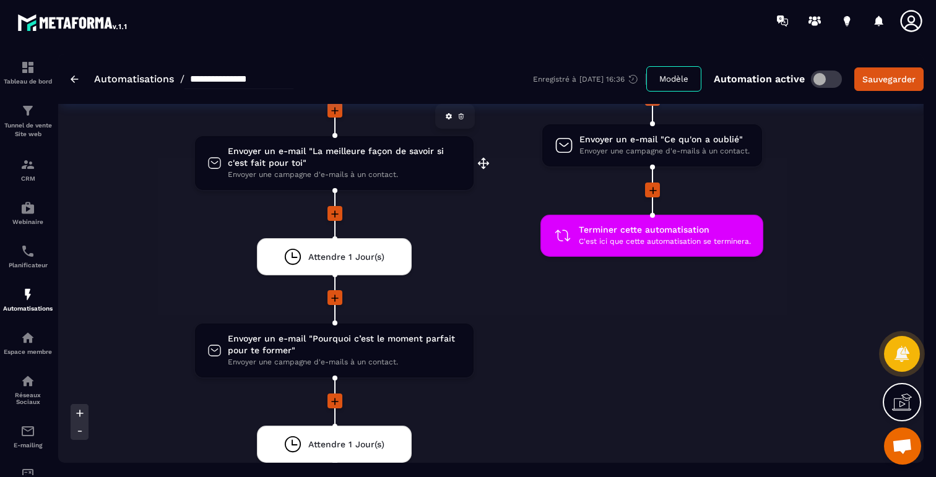
click at [272, 155] on span "Envoyer un e-mail "La meilleure façon de savoir si c'est fait pour toi"" at bounding box center [344, 158] width 233 height 24
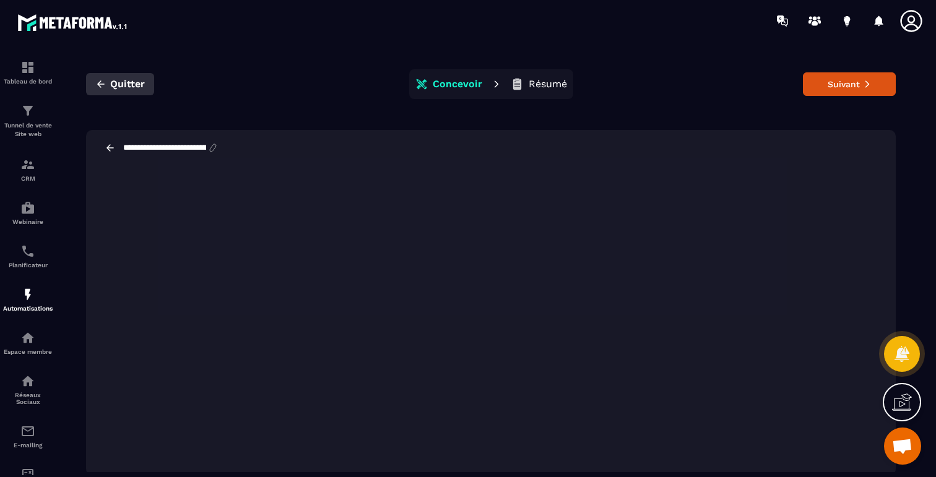
click at [100, 83] on icon "button" at bounding box center [100, 84] width 11 height 11
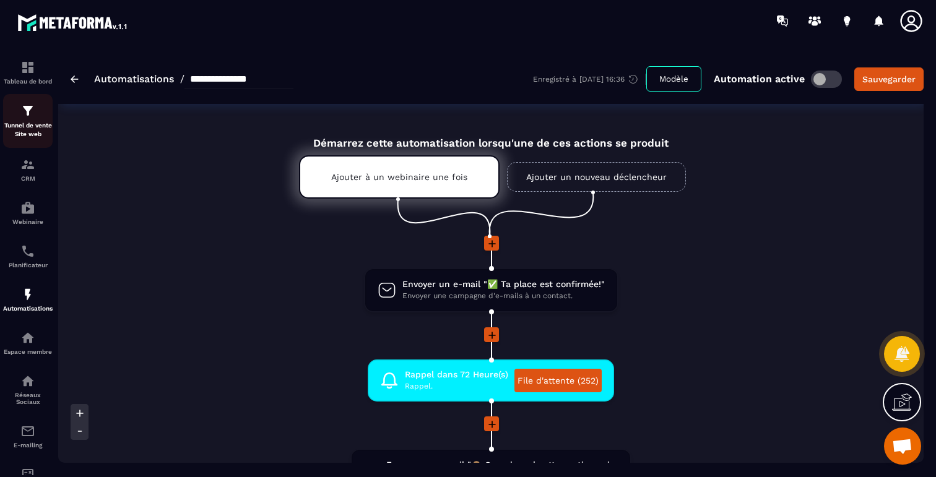
click at [20, 119] on div "Tunnel de vente Site web" at bounding box center [28, 120] width 50 height 35
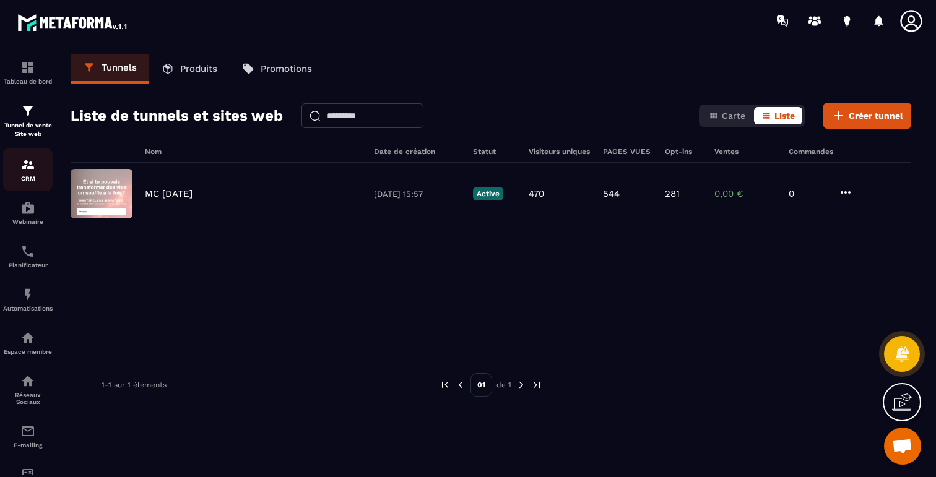
click at [23, 182] on p "CRM" at bounding box center [28, 178] width 50 height 7
